Goal: Information Seeking & Learning: Learn about a topic

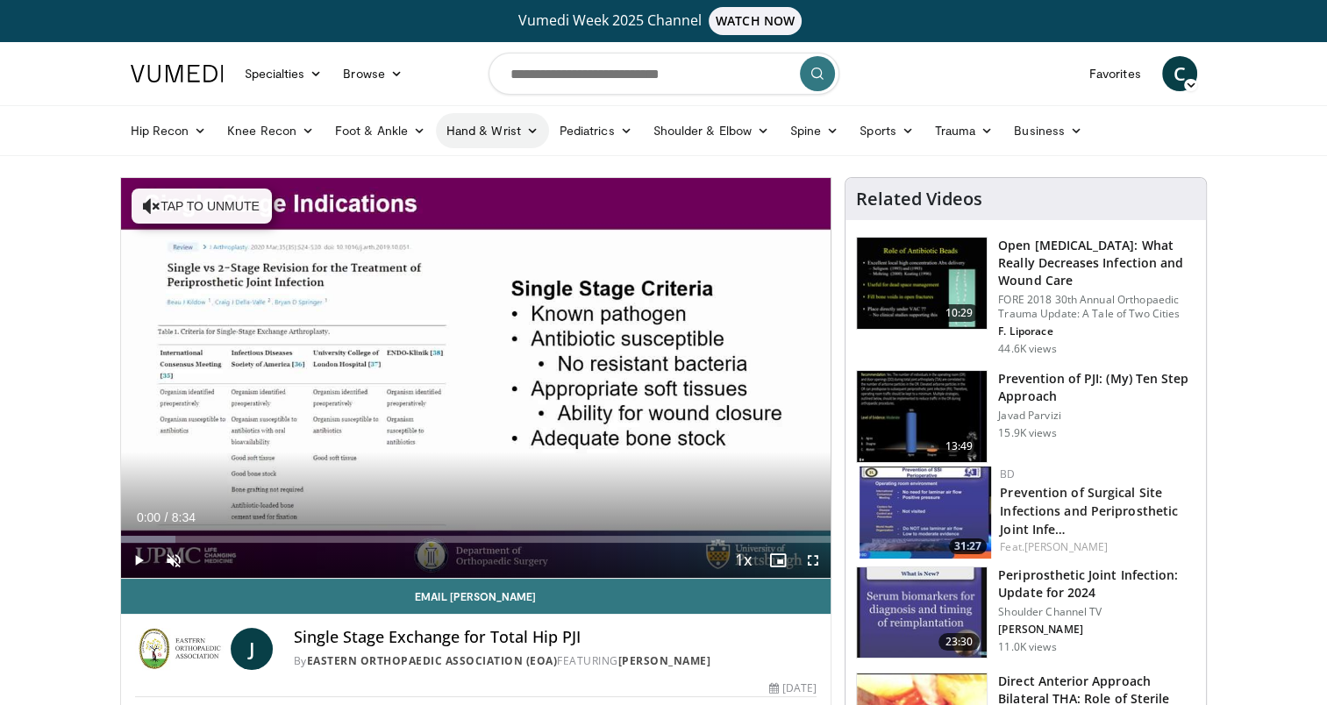
click at [509, 130] on link "Hand & Wrist" at bounding box center [492, 130] width 113 height 35
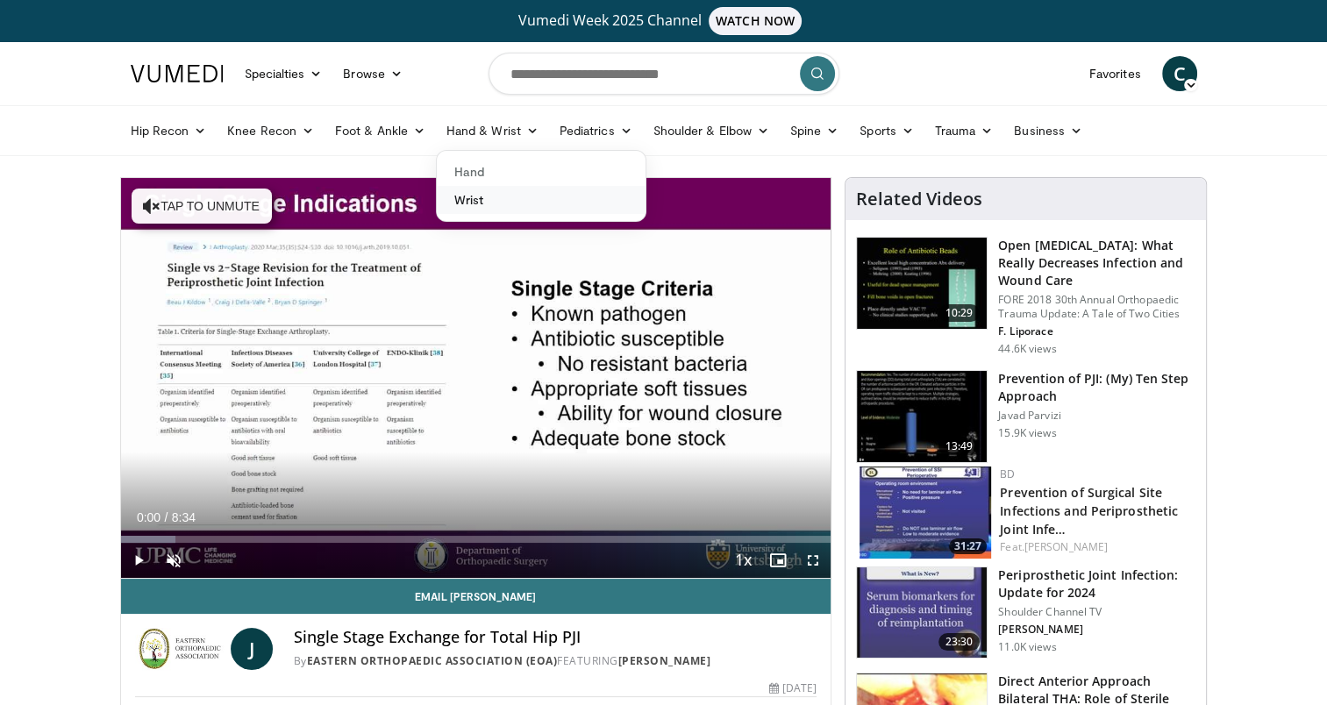
click at [502, 200] on link "Wrist" at bounding box center [541, 200] width 209 height 28
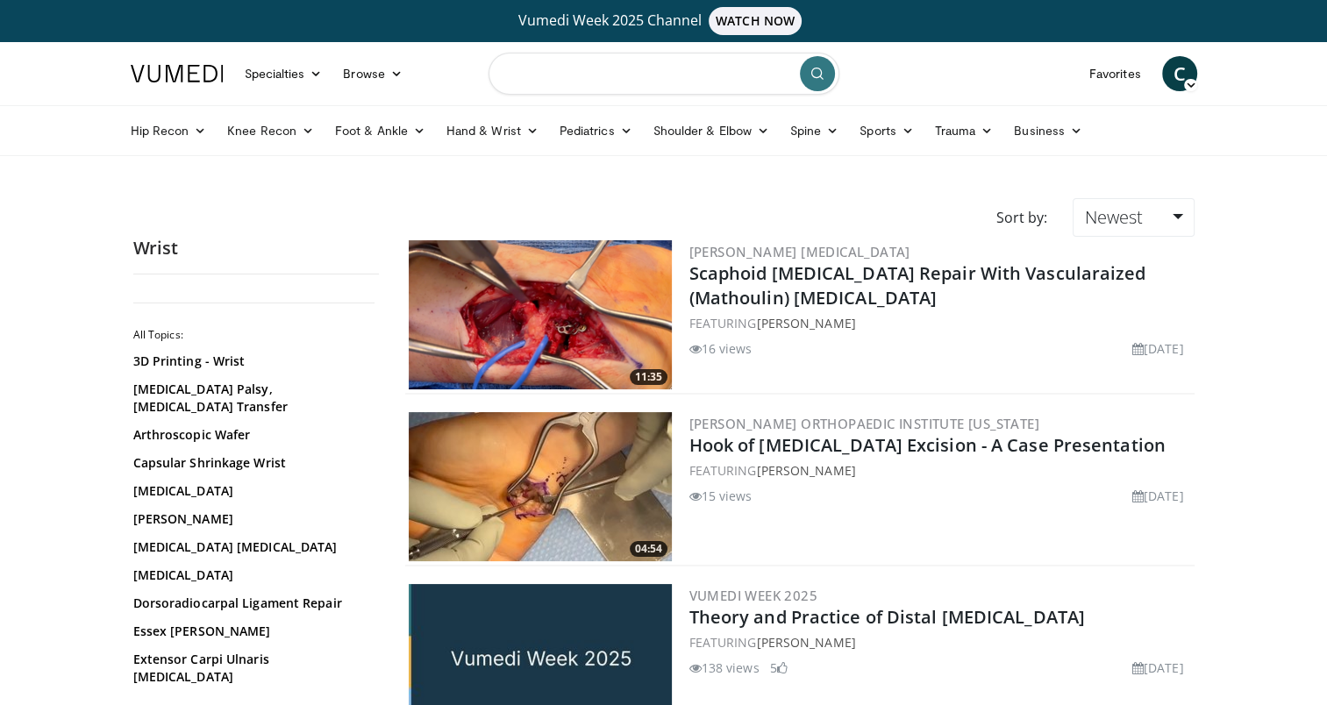
click at [537, 73] on input "Search topics, interventions" at bounding box center [663, 74] width 351 height 42
type input "**********"
click at [822, 79] on icon "submit" at bounding box center [817, 74] width 14 height 14
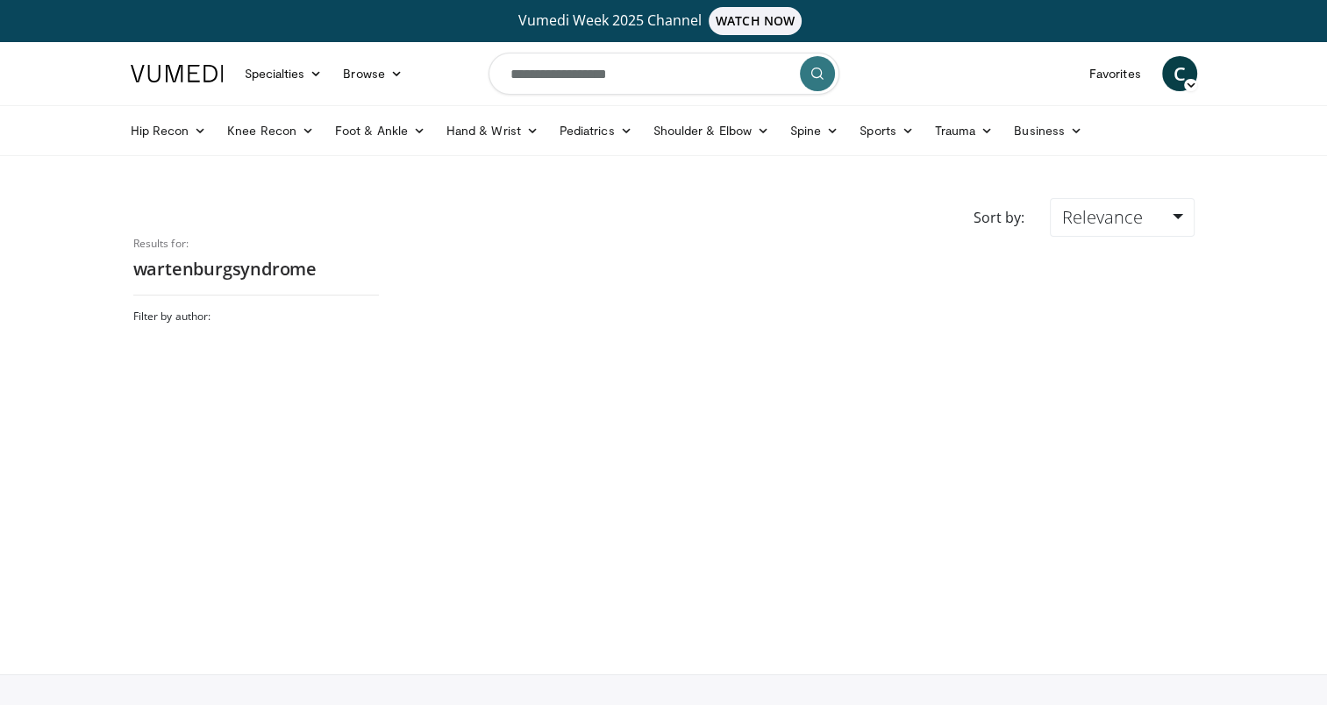
click at [230, 269] on h2 "wartenburgsyndrome" at bounding box center [256, 269] width 246 height 23
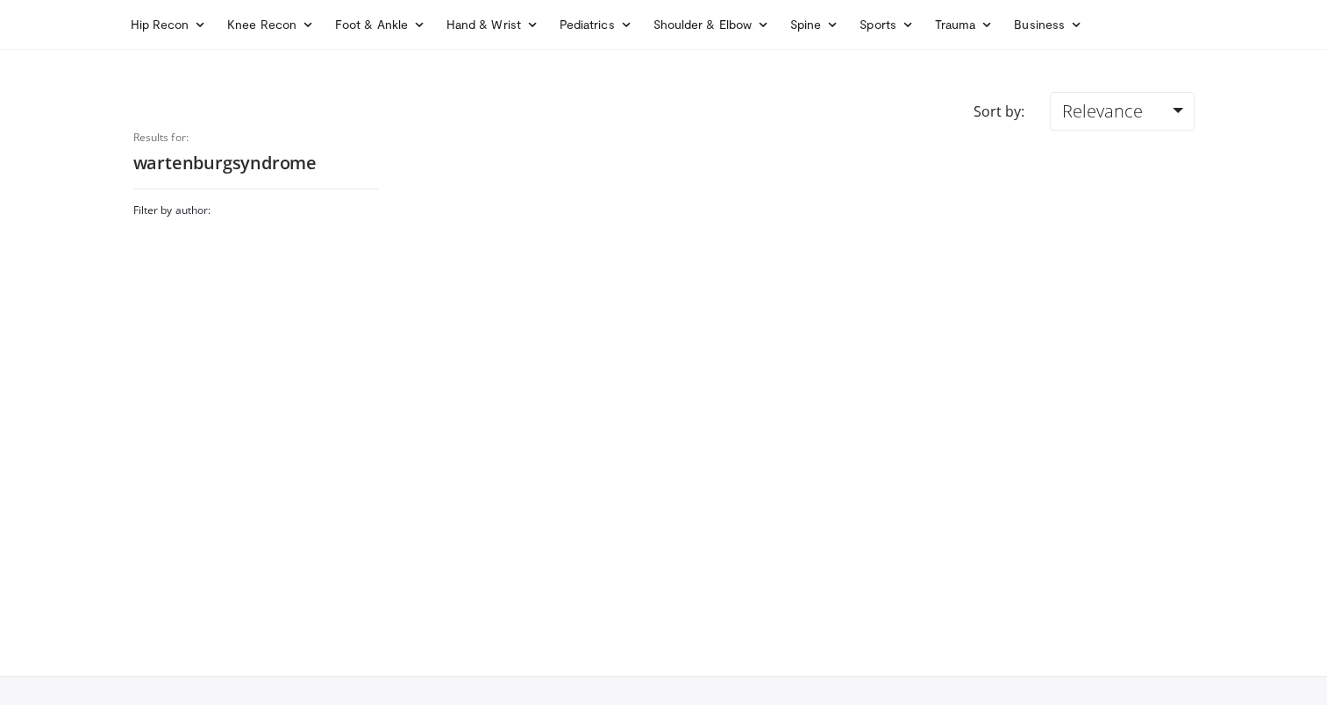
scroll to position [107, 0]
click at [228, 163] on h2 "wartenburgsyndrome" at bounding box center [256, 162] width 246 height 23
drag, startPoint x: 347, startPoint y: 158, endPoint x: 338, endPoint y: 165, distance: 11.2
click at [342, 164] on h2 "wartenburgsyndrome" at bounding box center [256, 162] width 246 height 23
click at [336, 163] on h2 "wartenburgsyndrome" at bounding box center [256, 162] width 246 height 23
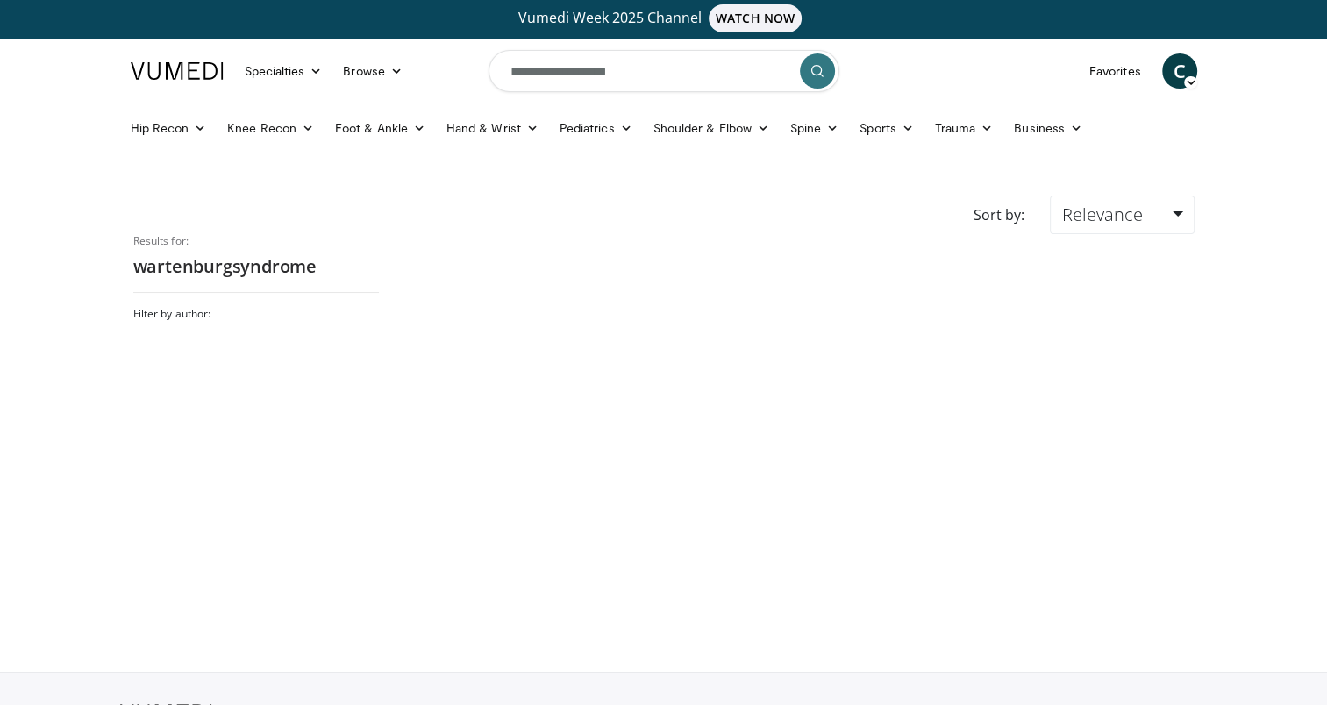
scroll to position [0, 0]
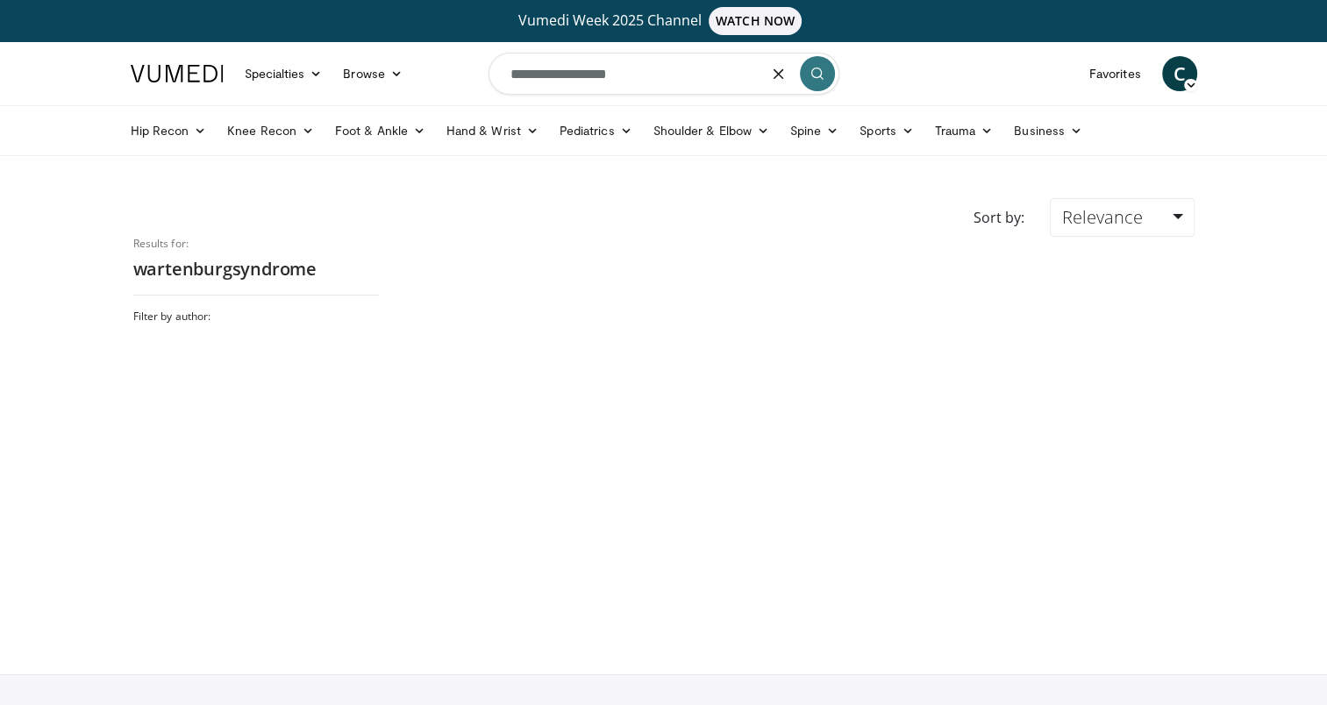
click at [650, 75] on input "**********" at bounding box center [663, 74] width 351 height 42
type input "**********"
click at [817, 77] on icon "submit" at bounding box center [817, 74] width 14 height 14
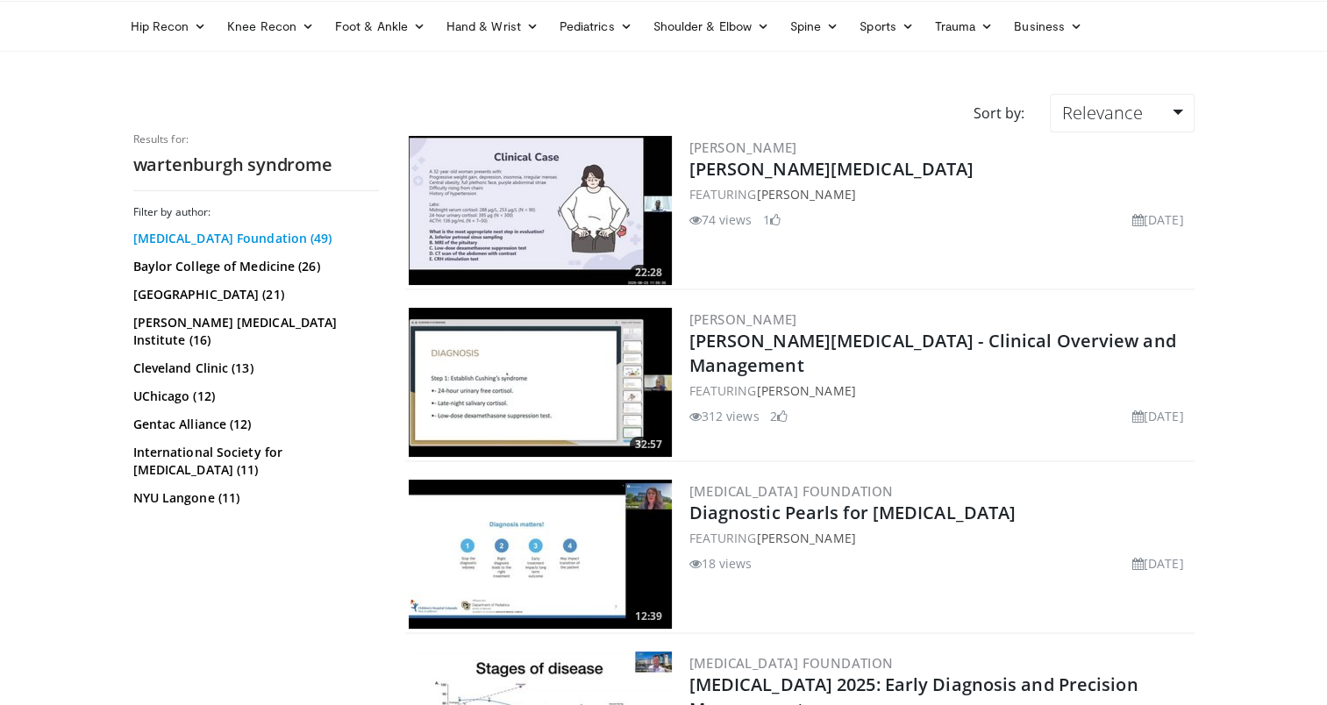
scroll to position [6, 0]
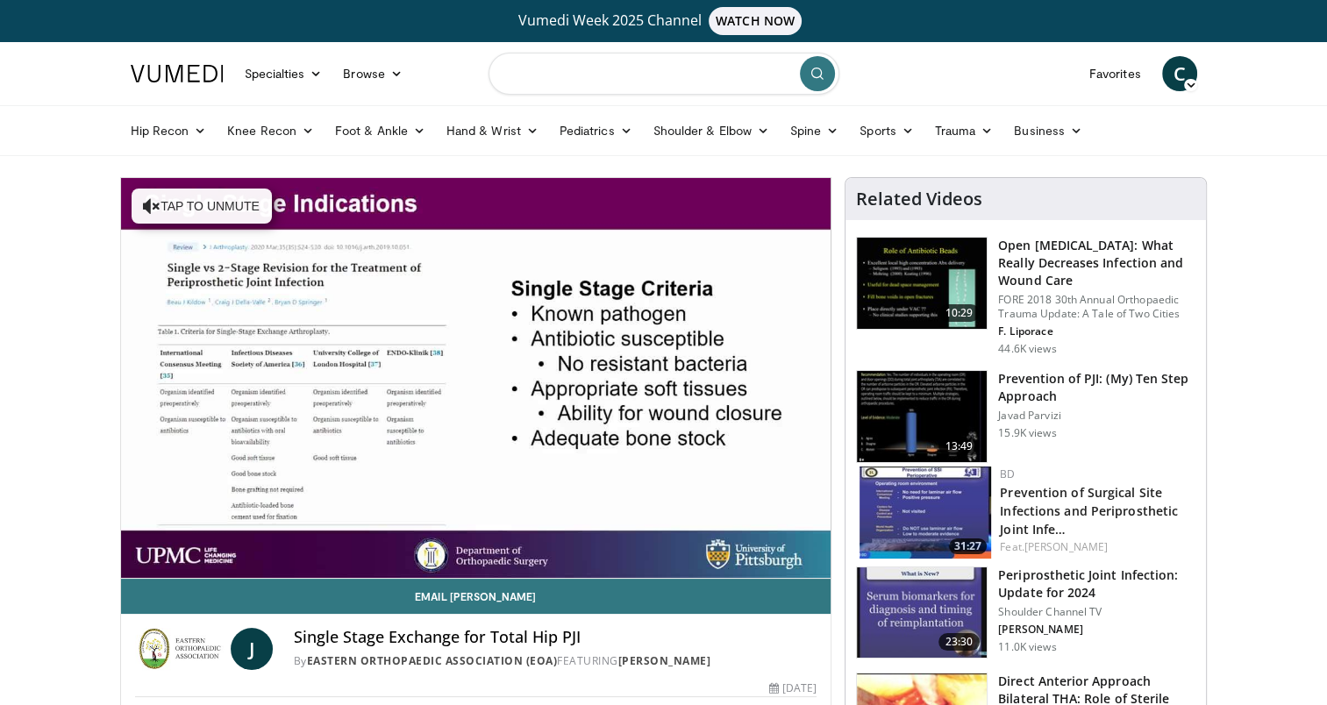
click at [523, 70] on input "Search topics, interventions" at bounding box center [663, 74] width 351 height 42
type input "**********"
click at [817, 75] on icon "submit" at bounding box center [817, 74] width 14 height 14
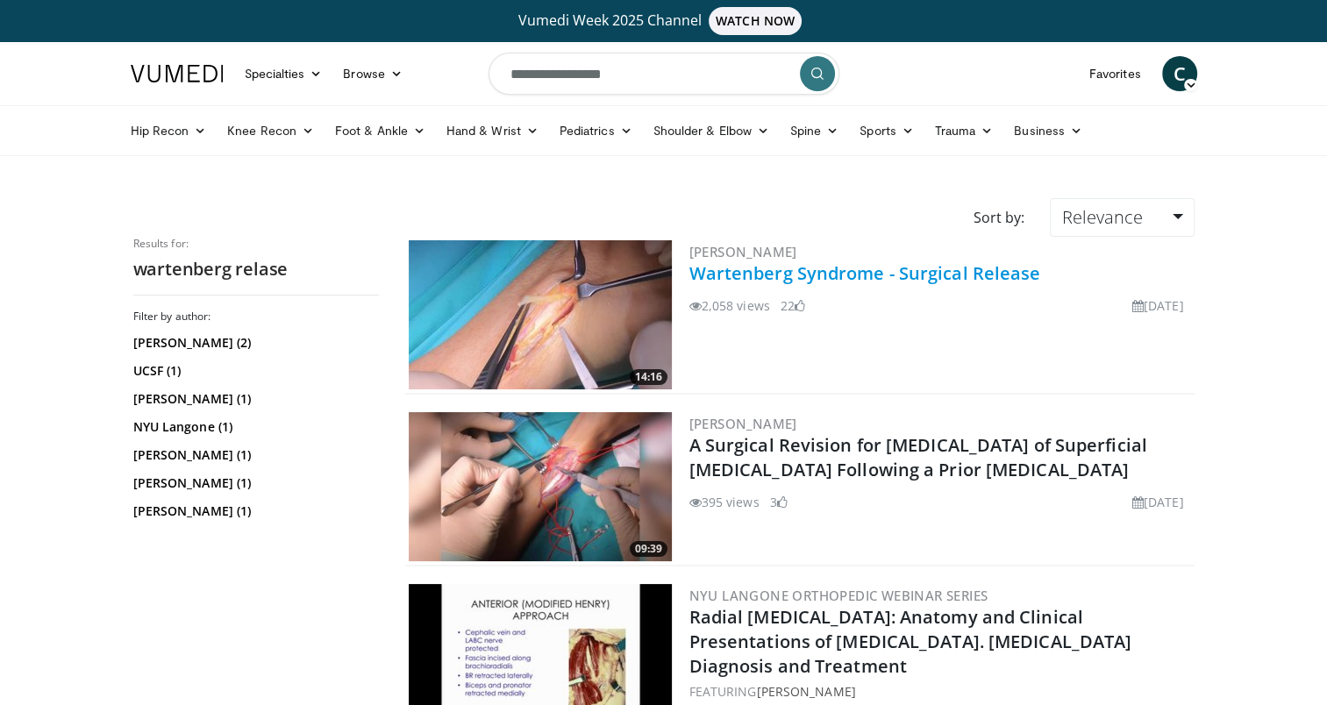
click at [790, 267] on link "Wartenberg Syndrome - Surgical Release" at bounding box center [865, 273] width 352 height 24
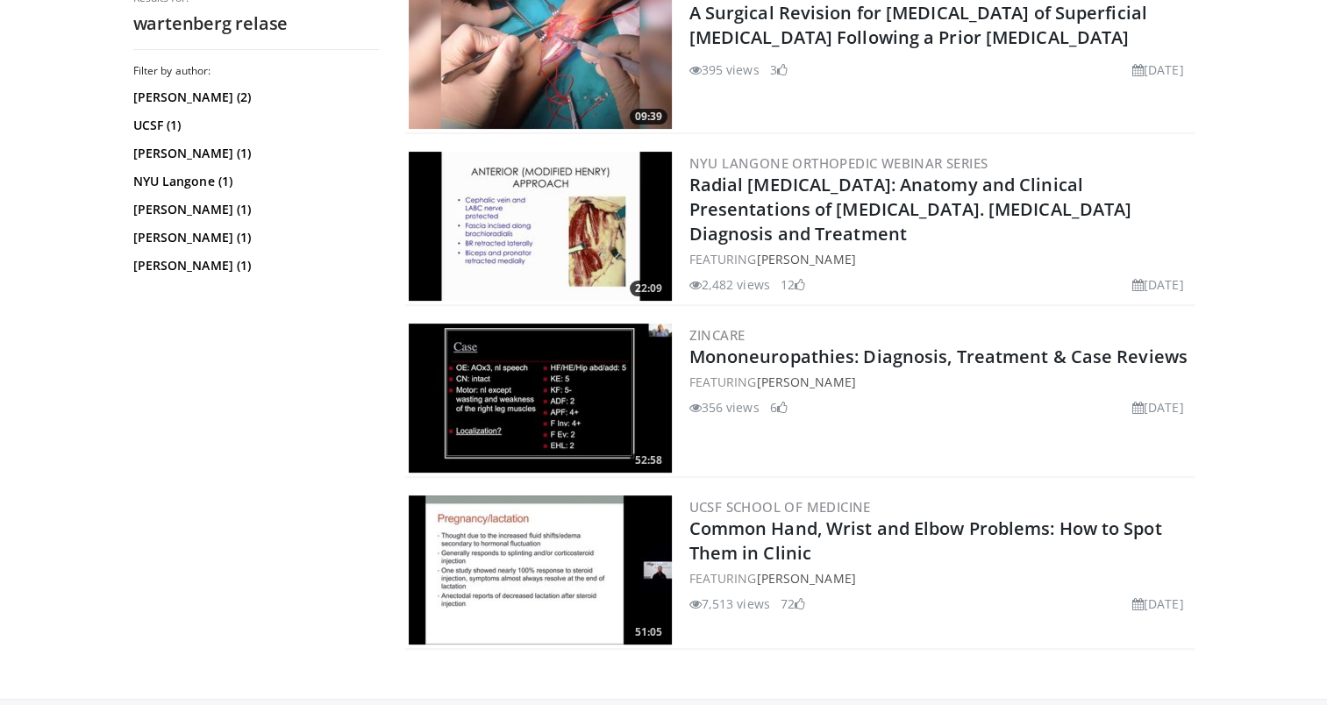
scroll to position [562, 0]
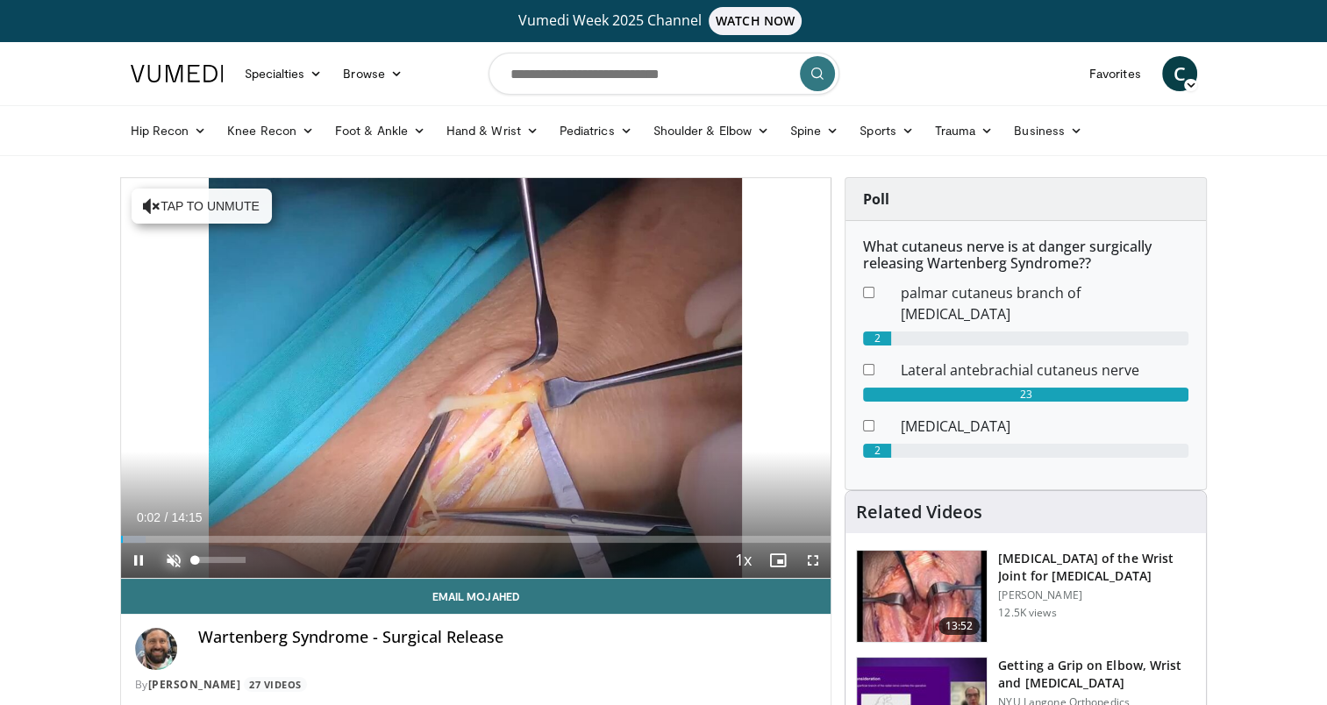
click at [176, 554] on span "Video Player" at bounding box center [173, 560] width 35 height 35
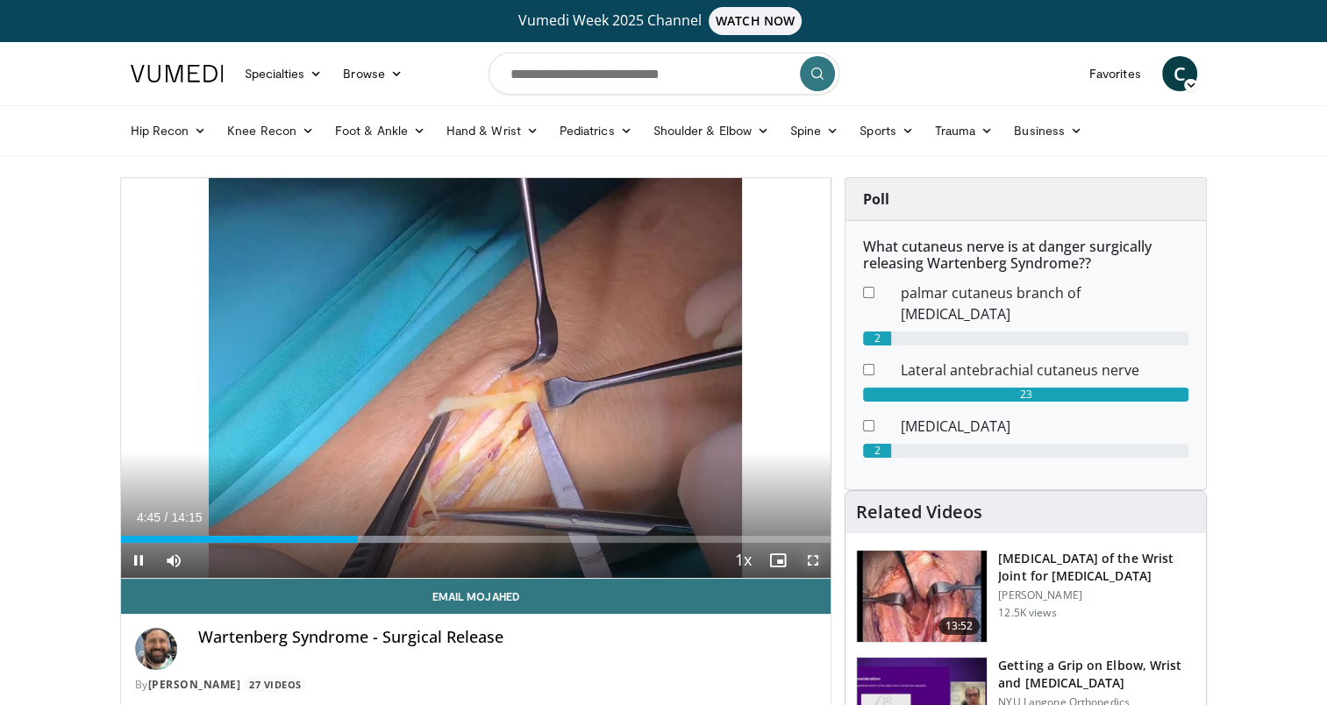
click at [809, 556] on span "Video Player" at bounding box center [812, 560] width 35 height 35
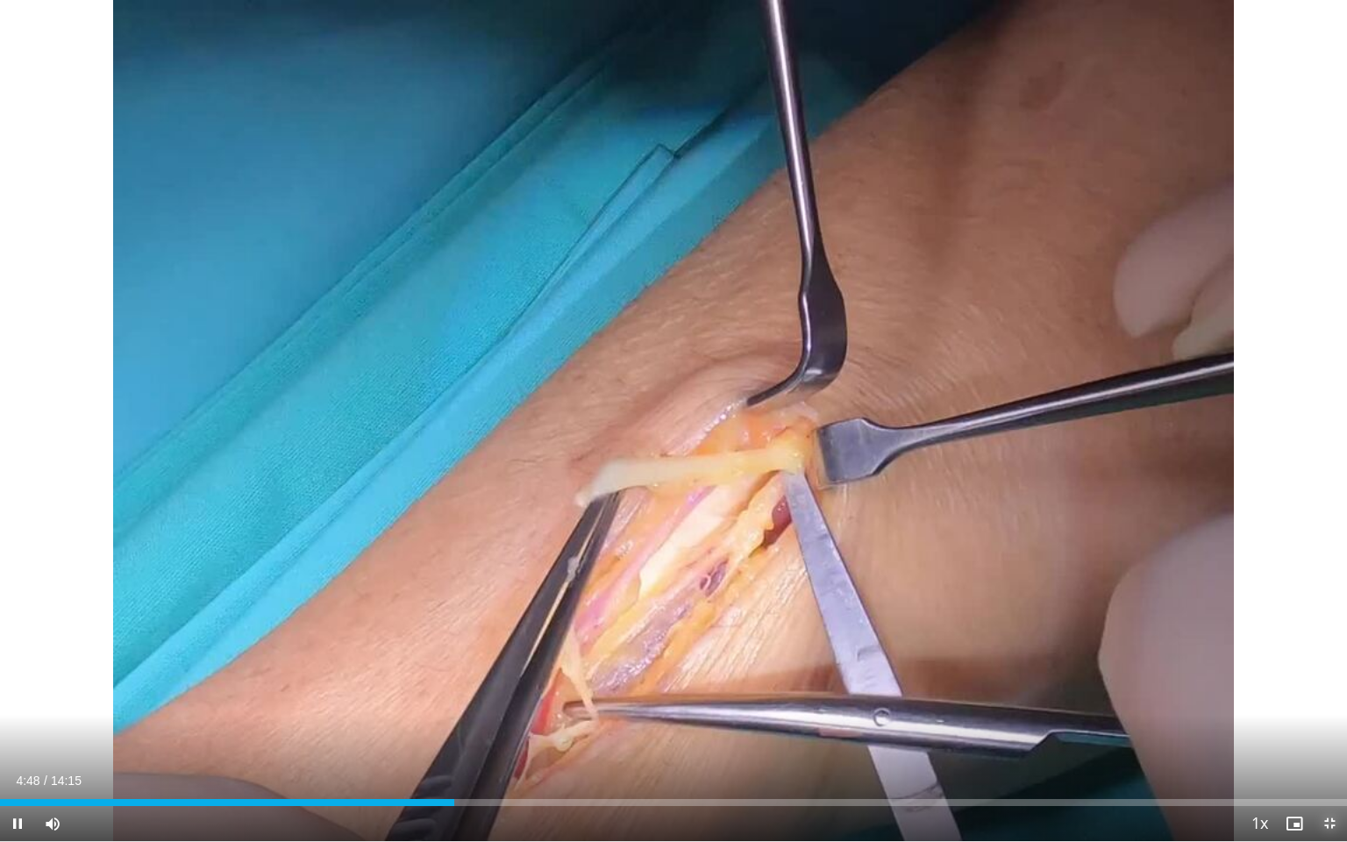
click at [1324, 704] on span "Video Player" at bounding box center [1329, 823] width 35 height 35
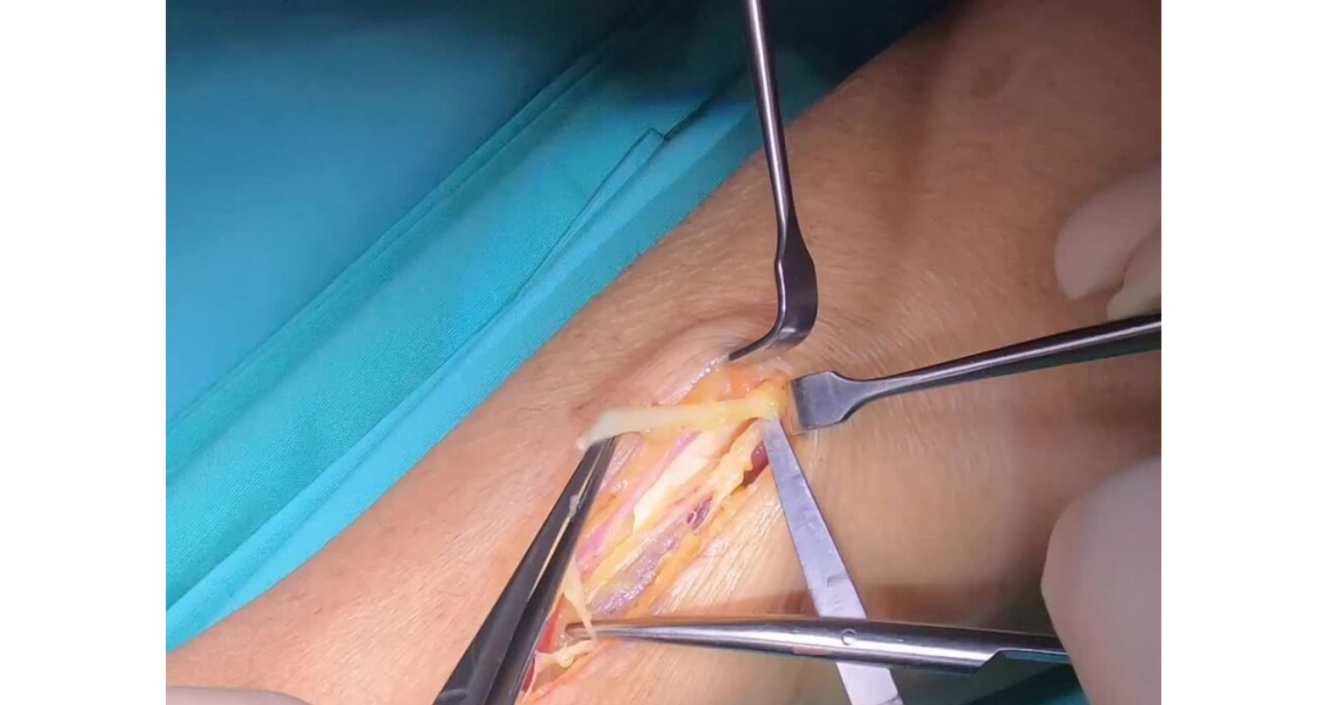
scroll to position [88, 0]
